Goal: Submit feedback/report problem

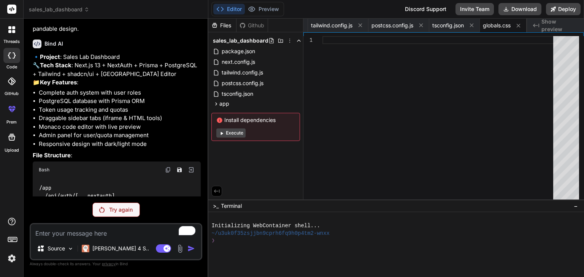
scroll to position [447, 0]
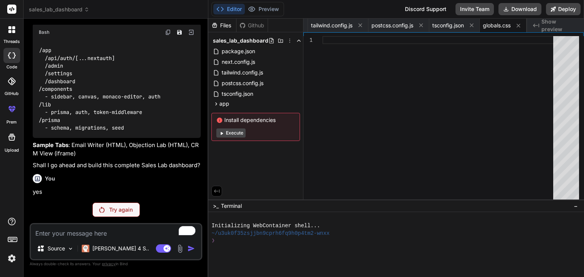
click at [127, 206] on p "Try again" at bounding box center [121, 210] width 24 height 8
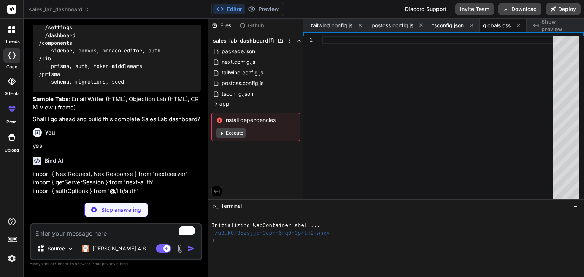
scroll to position [501, 0]
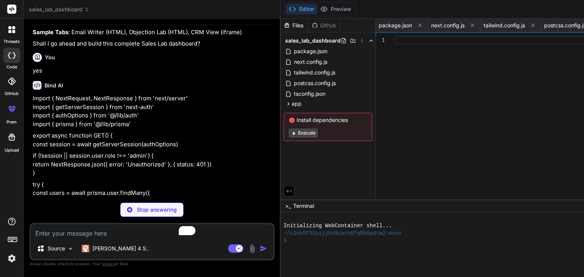
type textarea "x"
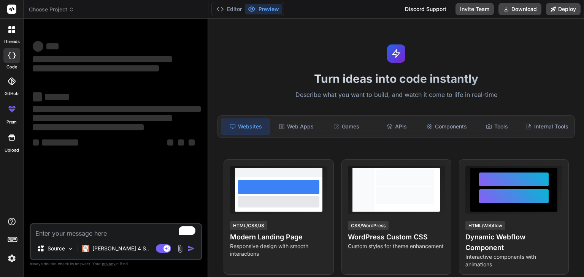
type textarea "x"
